Goal: Share content

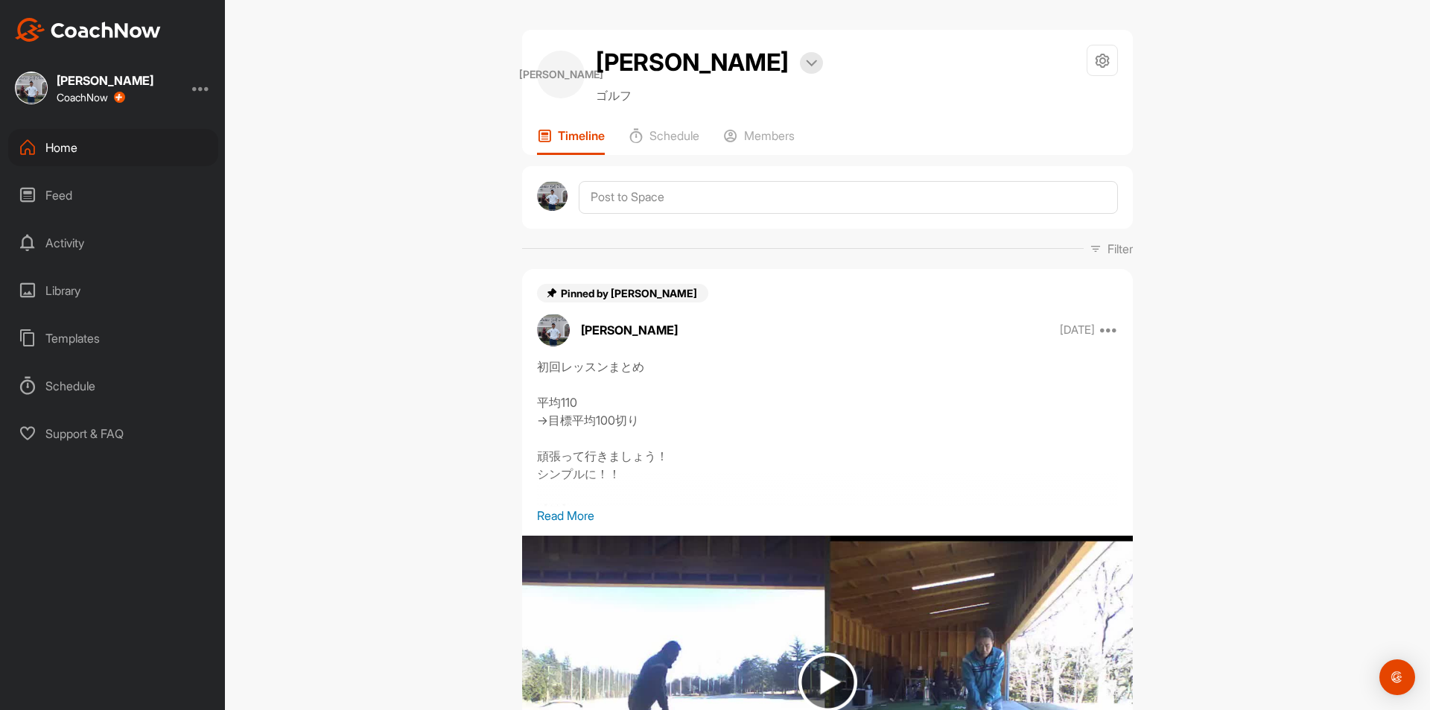
scroll to position [571, 0]
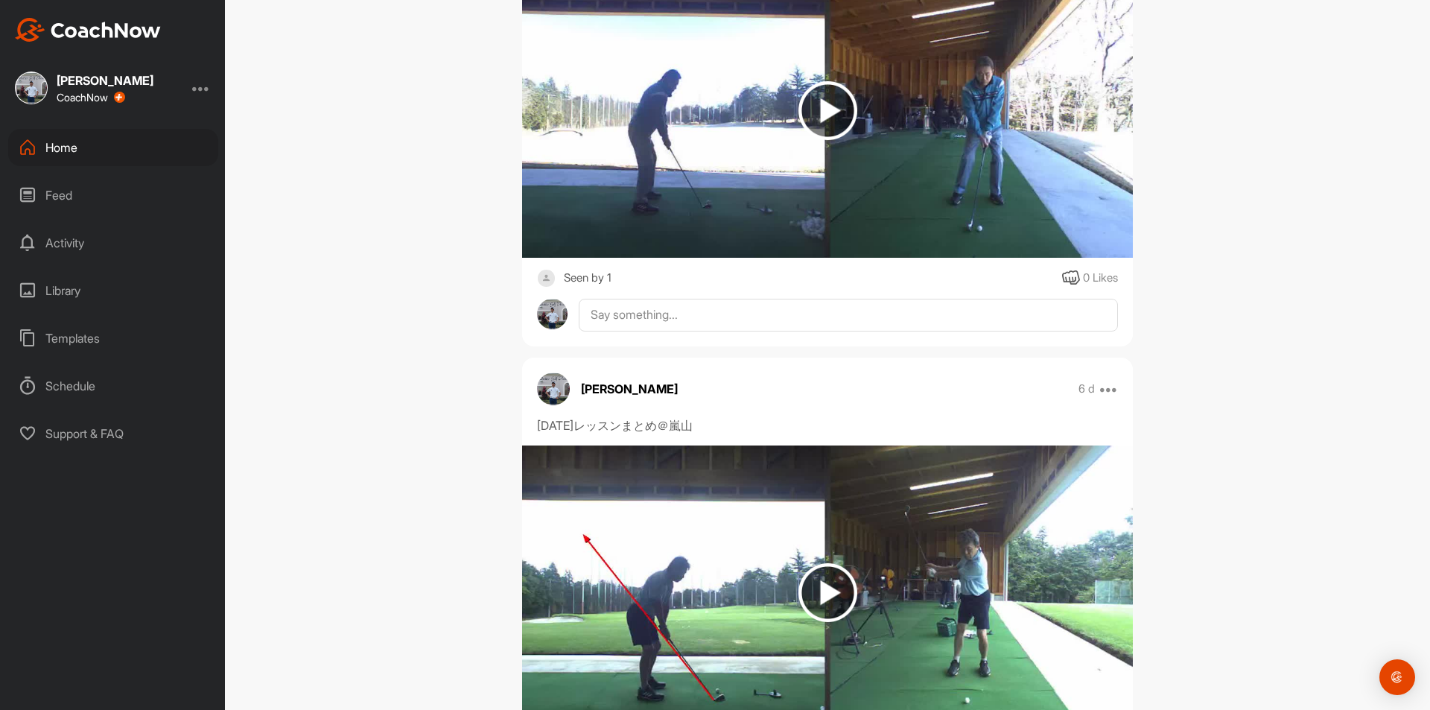
click at [60, 147] on div "Home" at bounding box center [113, 147] width 210 height 37
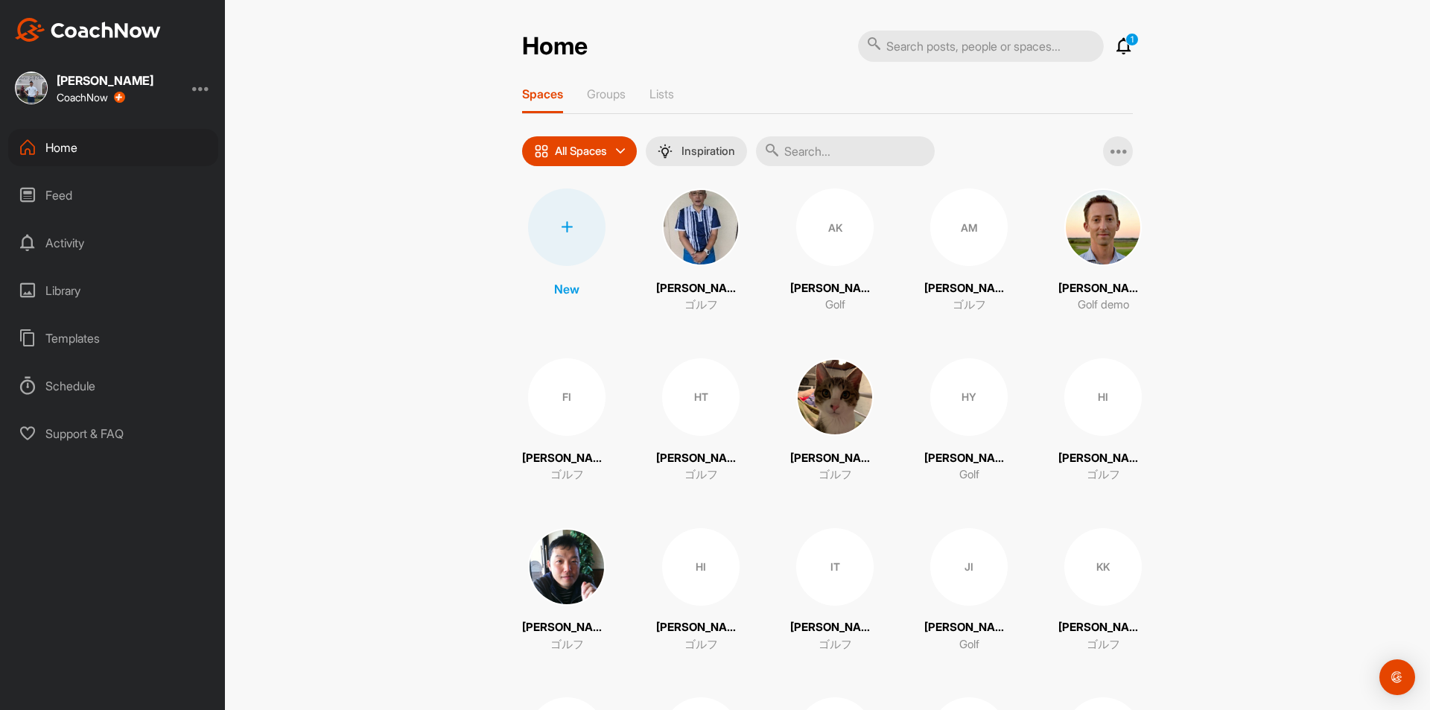
click at [806, 145] on input "text" at bounding box center [845, 151] width 179 height 30
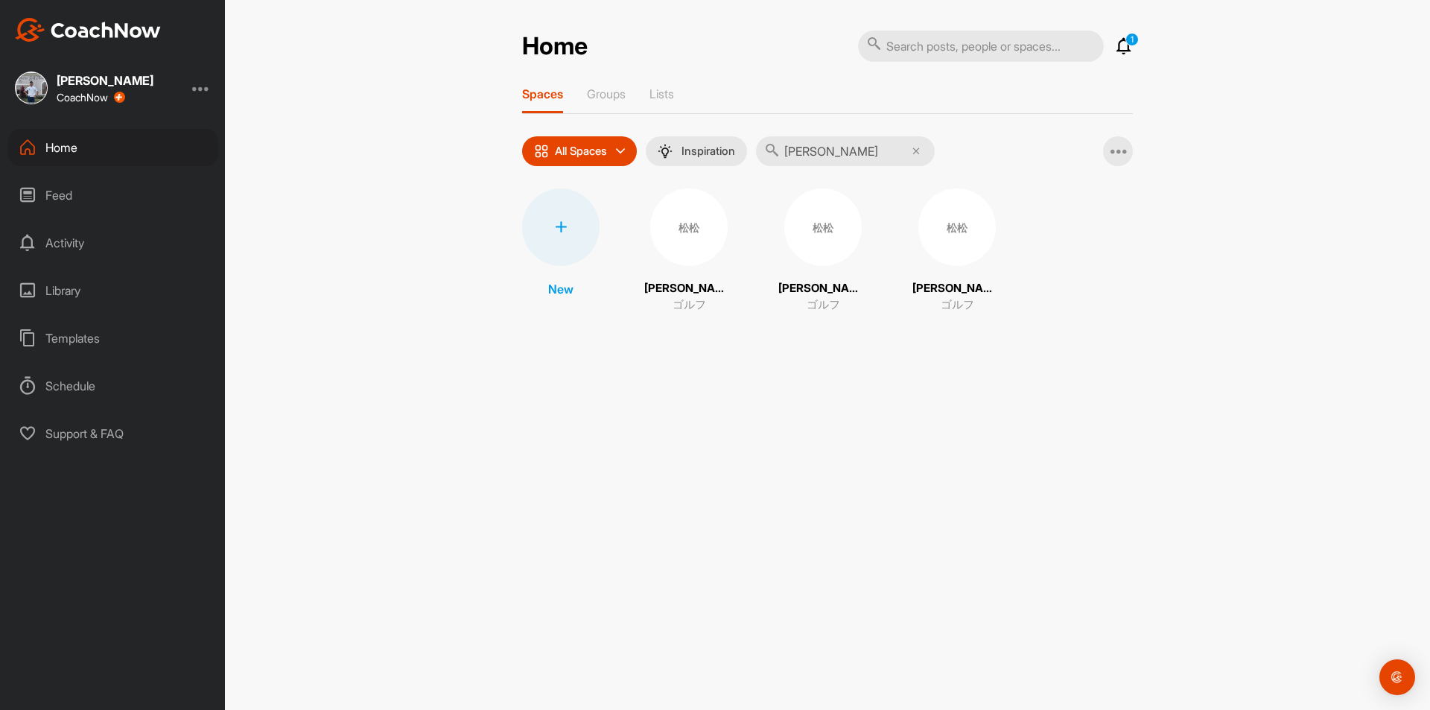
type input "[PERSON_NAME]"
click at [680, 230] on div "松松" at bounding box center [688, 226] width 77 height 77
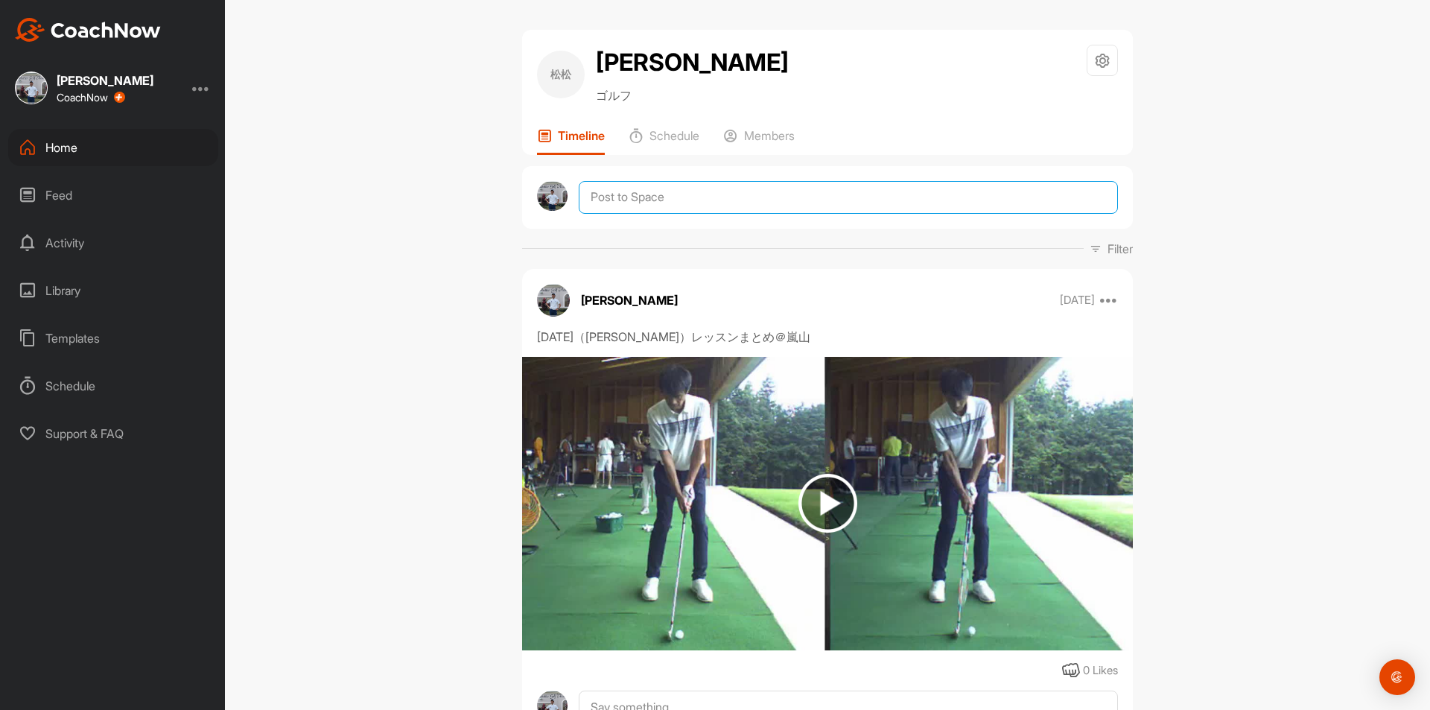
click at [661, 203] on textarea at bounding box center [848, 197] width 539 height 33
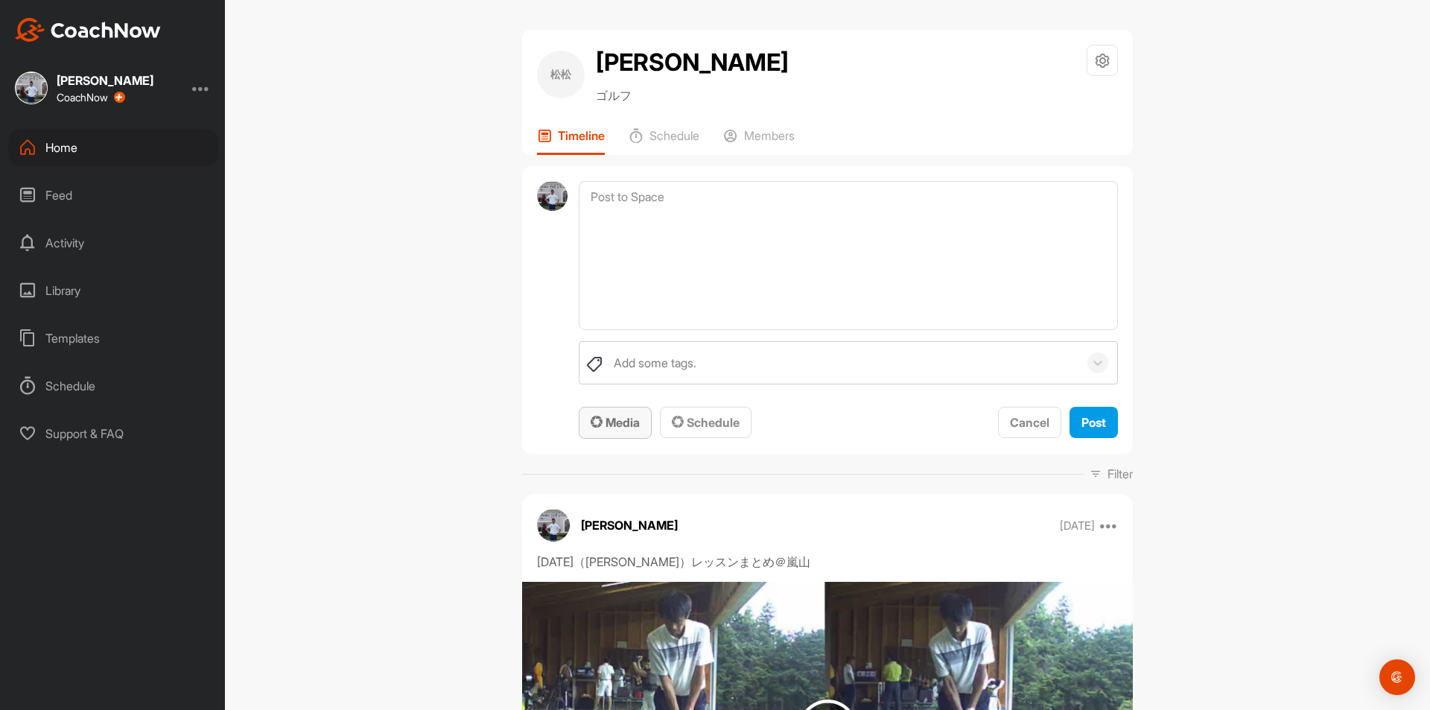
click at [626, 426] on span "Media" at bounding box center [615, 422] width 49 height 15
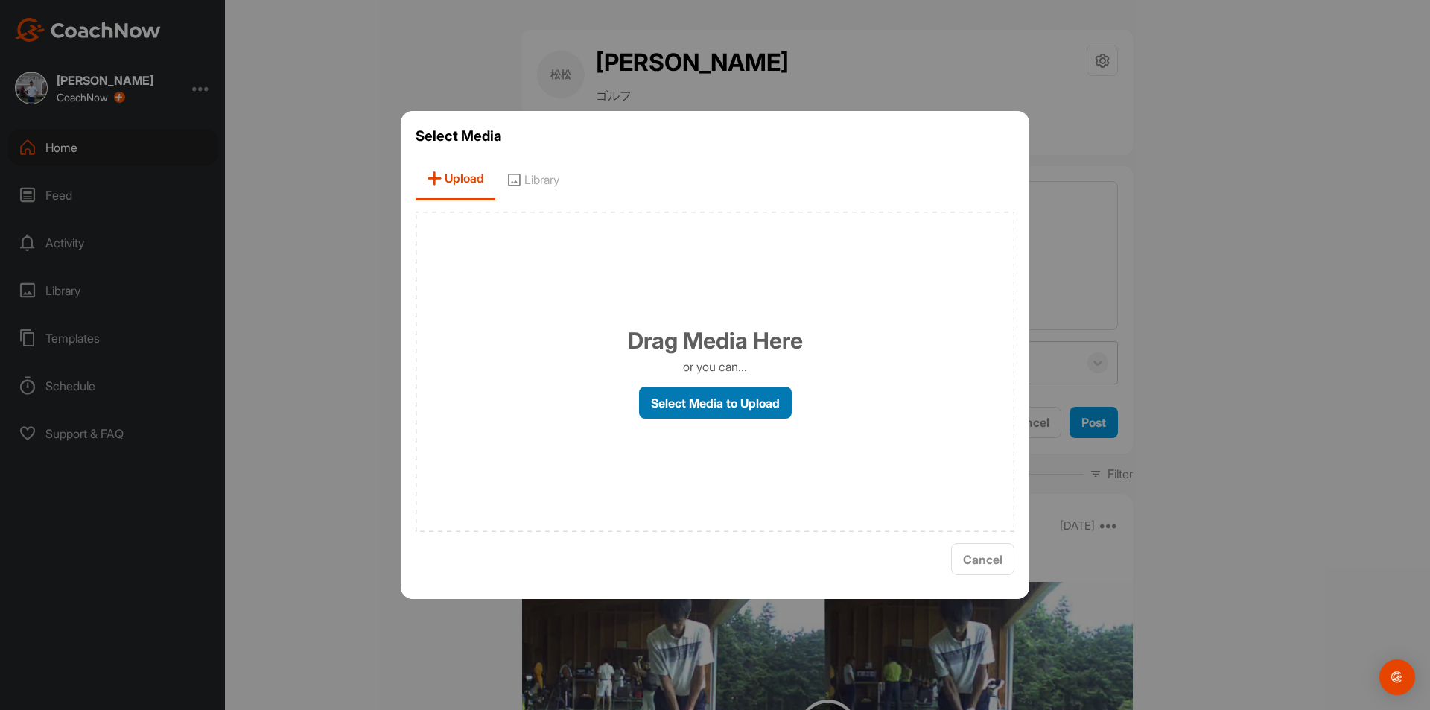
click at [668, 400] on label "Select Media to Upload" at bounding box center [715, 402] width 153 height 32
click at [0, 0] on input "Select Media to Upload" at bounding box center [0, 0] width 0 height 0
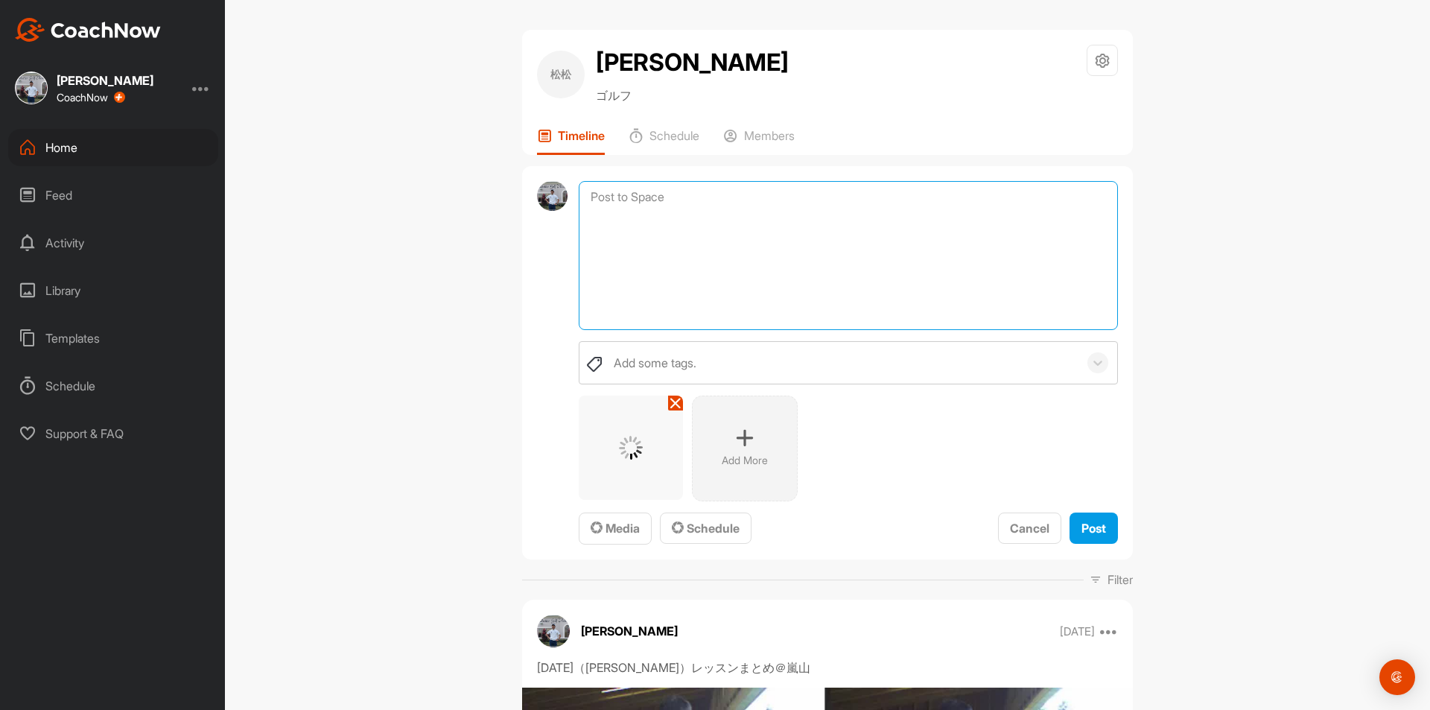
click at [674, 211] on textarea at bounding box center [848, 255] width 539 height 149
type textarea "[DATE]レッスン＠嵐山まとめ"
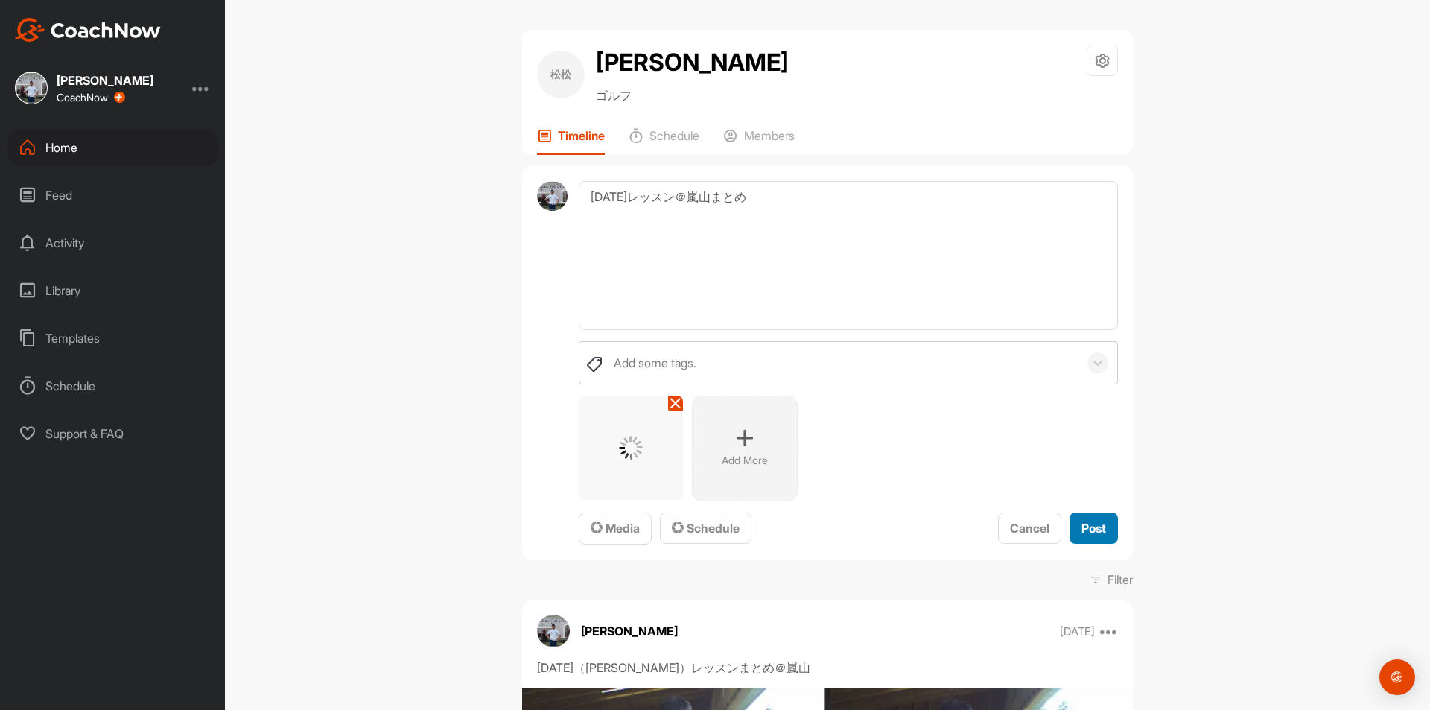
click at [1085, 527] on span "Post" at bounding box center [1093, 528] width 25 height 15
